Goal: Task Accomplishment & Management: Complete application form

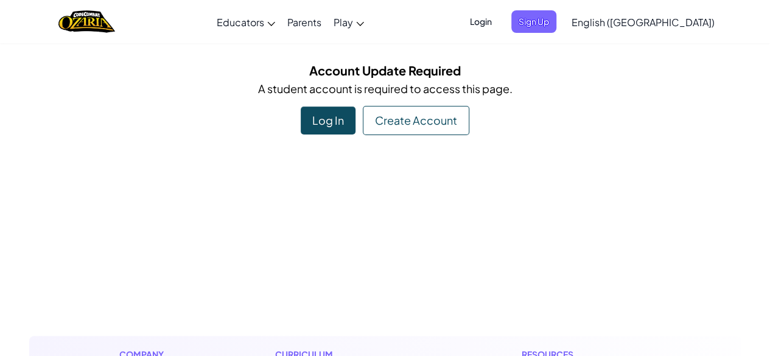
click at [332, 122] on div "Log In" at bounding box center [328, 121] width 55 height 28
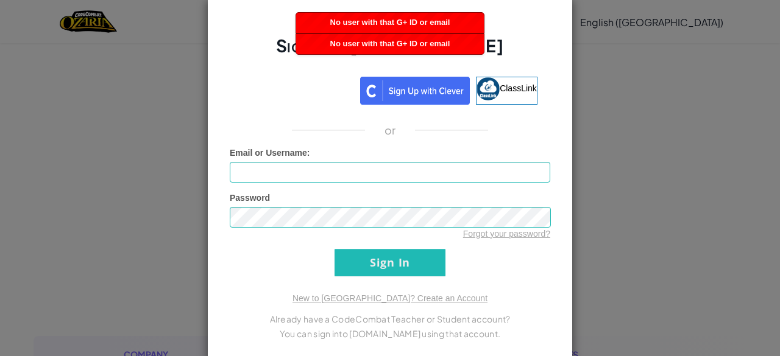
click at [576, 188] on div "Sign Into [DOMAIN_NAME] ClassLink or Unknown Error Email or Username : Password…" at bounding box center [390, 178] width 780 height 356
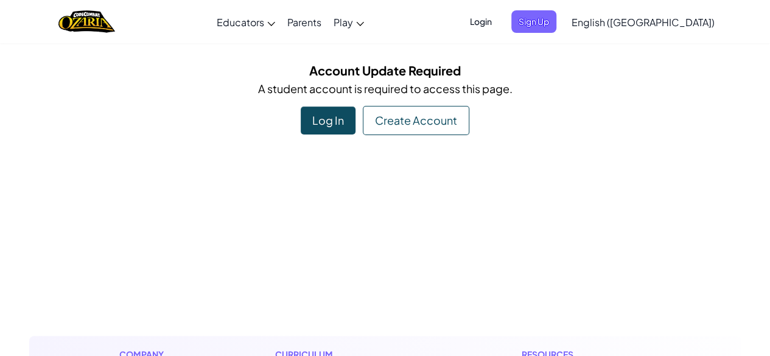
click at [499, 25] on span "Login" at bounding box center [481, 21] width 37 height 23
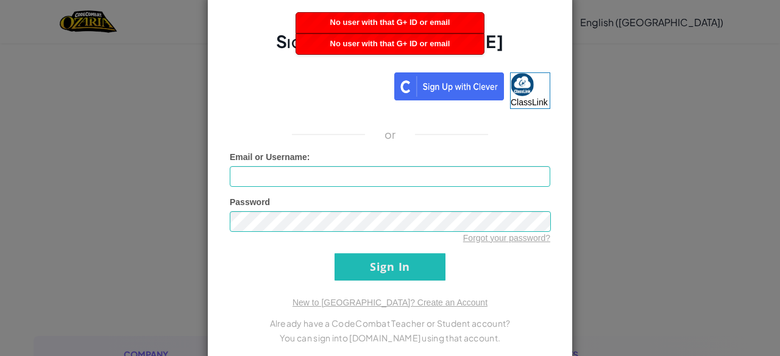
click at [580, 129] on div "Sign Into [DOMAIN_NAME] ClassLink or Unknown Error Email or Username : Password…" at bounding box center [390, 178] width 780 height 356
